Goal: Navigation & Orientation: Understand site structure

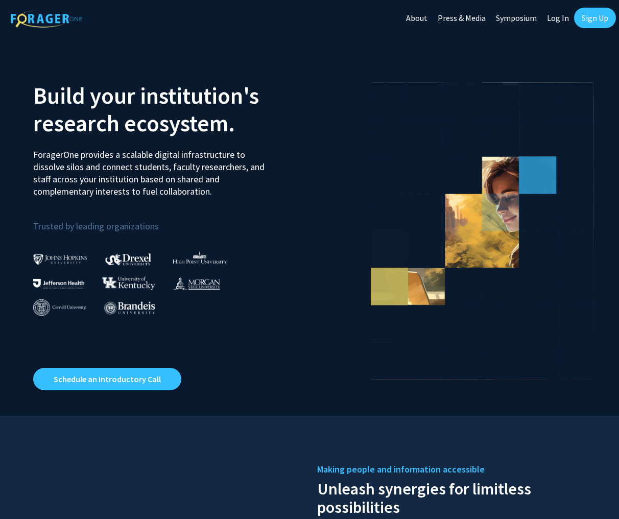
click at [556, 17] on link "Log In" at bounding box center [558, 18] width 32 height 36
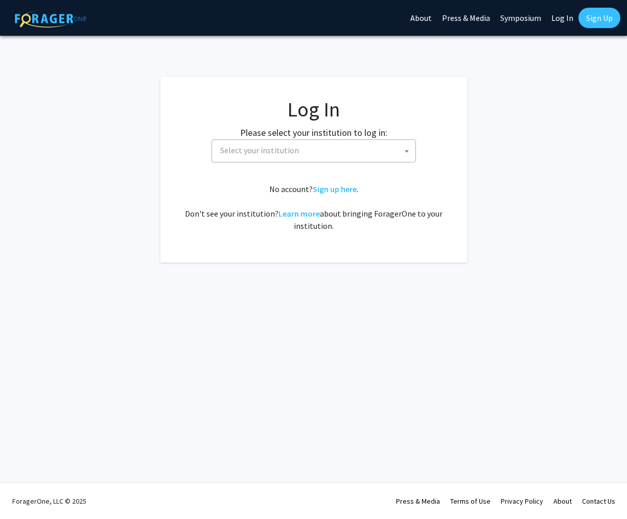
click at [366, 157] on span "Select your institution" at bounding box center [315, 150] width 199 height 21
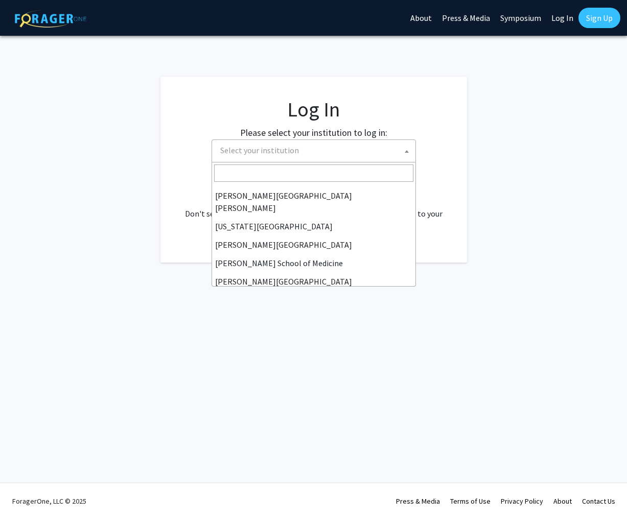
scroll to position [205, 0]
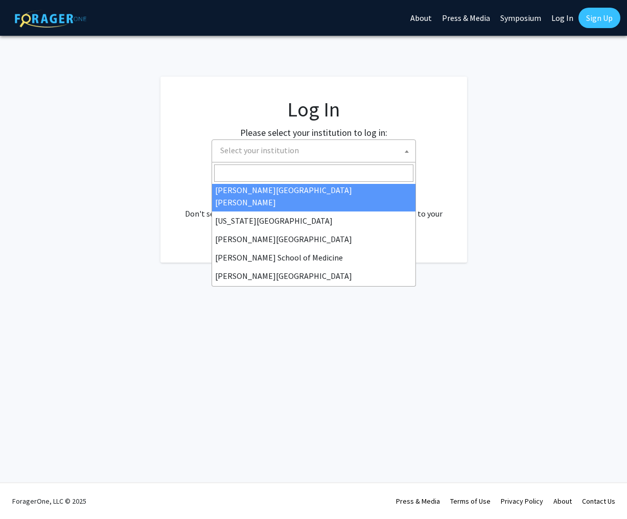
select select "1"
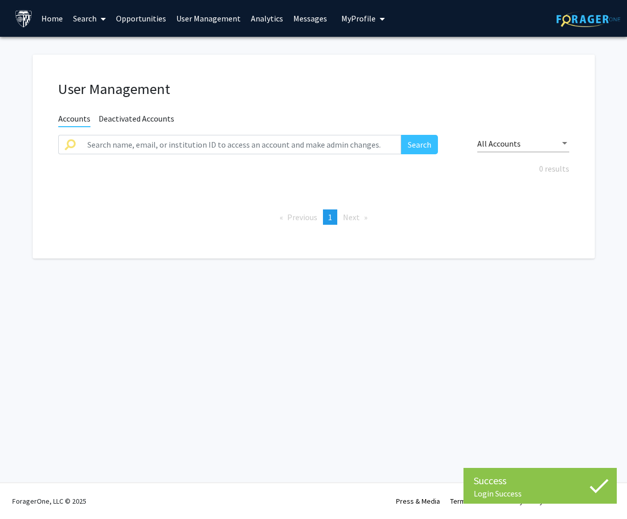
click at [52, 21] on link "Home" at bounding box center [52, 19] width 32 height 36
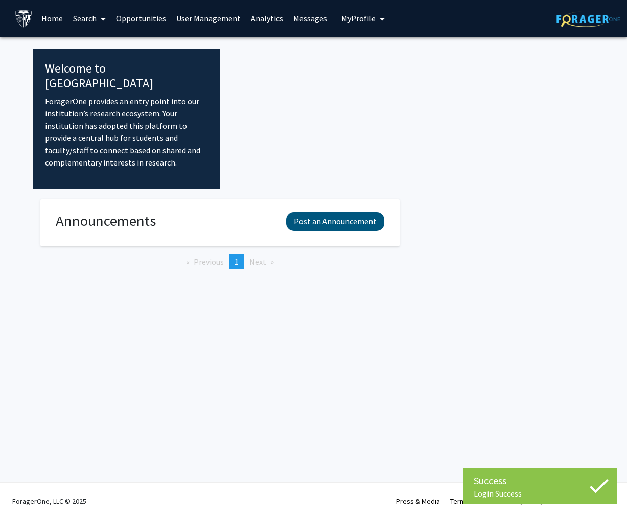
click at [318, 212] on button "Post an Announcement" at bounding box center [335, 221] width 98 height 19
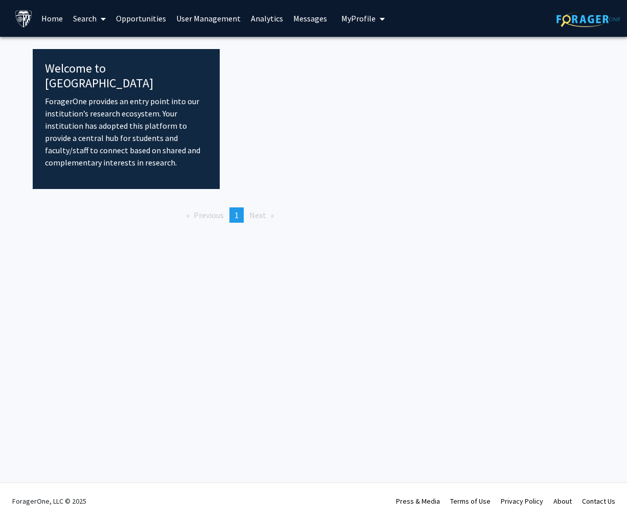
click at [151, 119] on p "ForagerOne provides an entry point into our institution’s research ecosystem. Y…" at bounding box center [126, 132] width 163 height 74
click at [209, 210] on span "Previous page" at bounding box center [209, 215] width 30 height 10
click at [240, 207] on li "You're on page 1" at bounding box center [236, 214] width 14 height 15
click at [261, 210] on span "Next page" at bounding box center [257, 215] width 17 height 10
click at [144, 17] on link "Opportunities" at bounding box center [141, 19] width 60 height 36
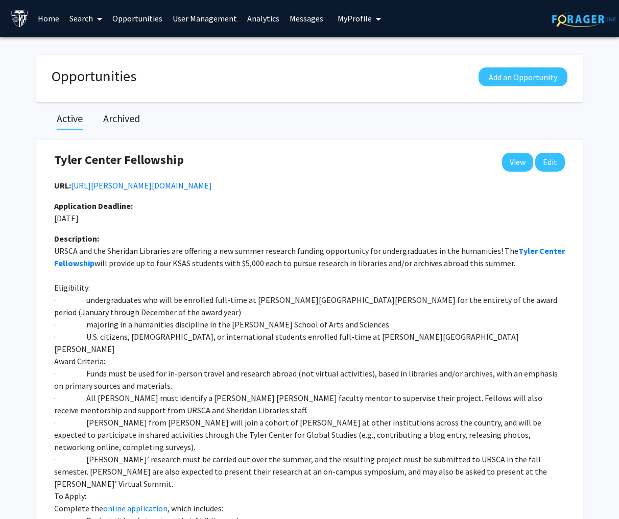
click at [47, 15] on link "Home" at bounding box center [49, 19] width 32 height 36
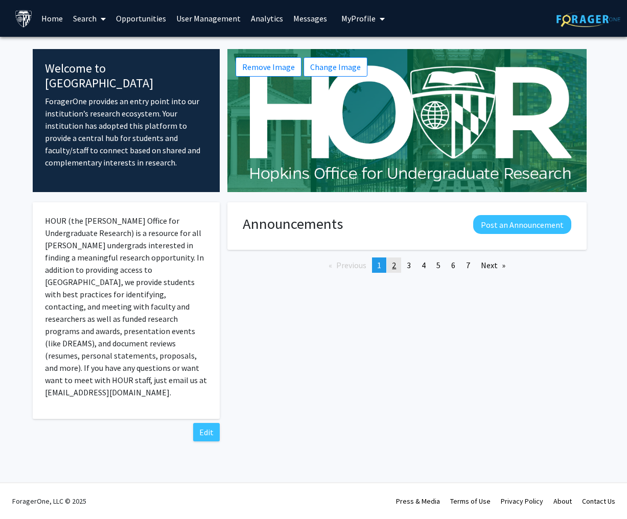
click at [394, 264] on span "2" at bounding box center [394, 265] width 4 height 10
click at [508, 225] on button "Post an Announcement" at bounding box center [522, 224] width 98 height 19
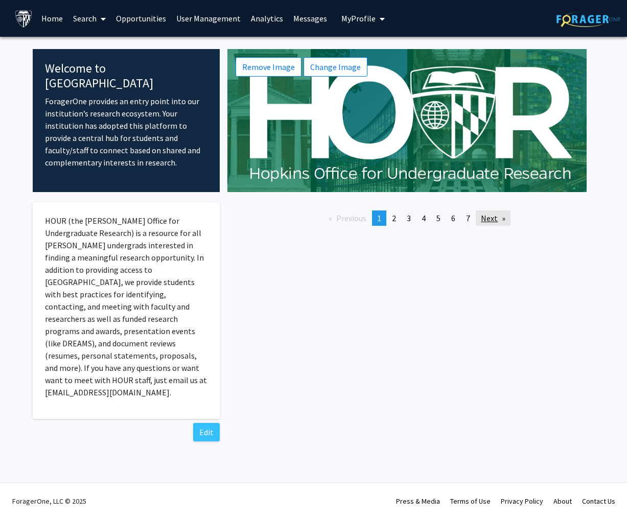
click at [490, 221] on link "Next page" at bounding box center [492, 217] width 35 height 15
click at [445, 216] on link "page 5" at bounding box center [438, 217] width 14 height 15
click at [437, 219] on span "5" at bounding box center [438, 218] width 4 height 10
click at [490, 220] on link "Next page" at bounding box center [492, 217] width 35 height 15
